Goal: Task Accomplishment & Management: Complete application form

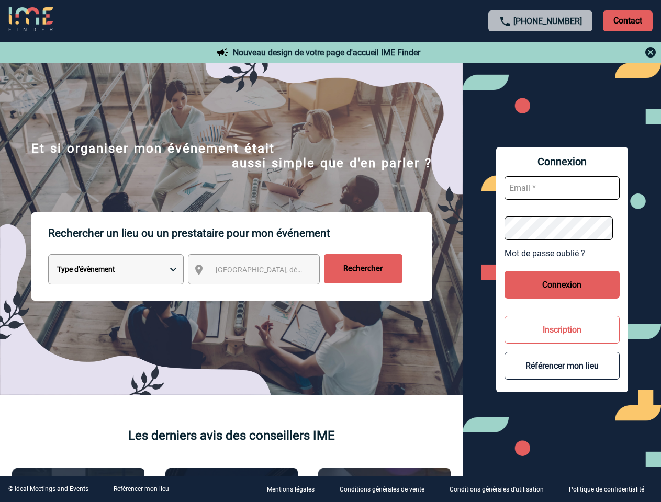
click at [330, 251] on p "Rechercher un lieu ou un prestataire pour mon événement" at bounding box center [239, 233] width 383 height 42
click at [627, 20] on p "Contact" at bounding box center [628, 20] width 50 height 21
click at [540, 52] on div at bounding box center [540, 52] width 233 height 13
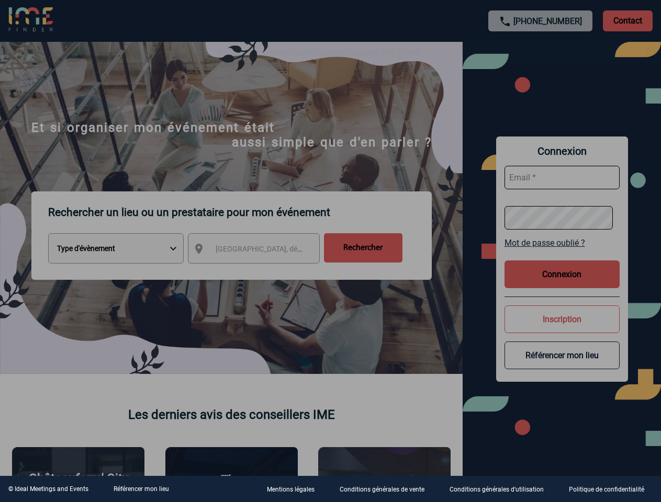
click at [263, 271] on div at bounding box center [330, 251] width 661 height 502
click at [562, 253] on div at bounding box center [330, 251] width 661 height 502
click at [562, 285] on div at bounding box center [330, 251] width 661 height 502
click at [562, 330] on div at bounding box center [330, 251] width 661 height 502
click at [562, 366] on div at bounding box center [330, 251] width 661 height 502
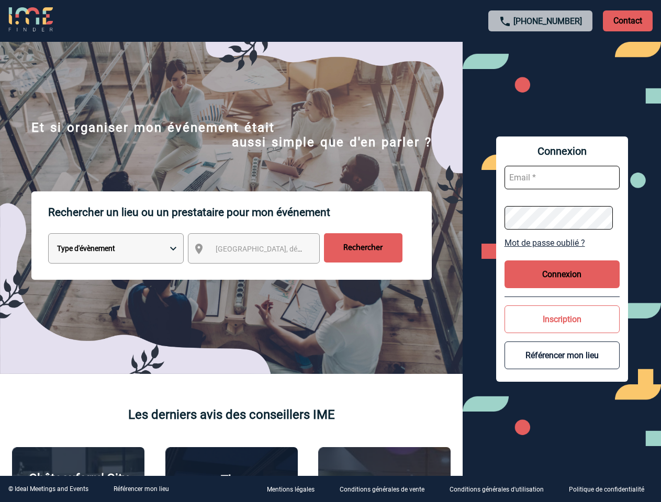
click at [141, 489] on link "Référencer mon lieu" at bounding box center [140, 488] width 55 height 7
